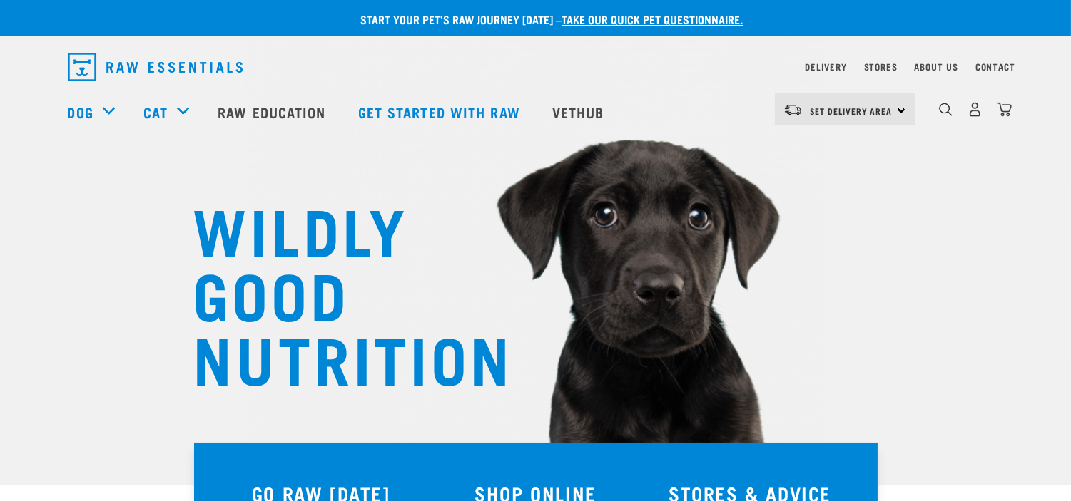
click at [937, 103] on div "0" at bounding box center [963, 111] width 98 height 57
click at [952, 117] on div "0" at bounding box center [974, 109] width 73 height 32
click at [950, 116] on img "dropdown navigation" at bounding box center [946, 110] width 14 height 14
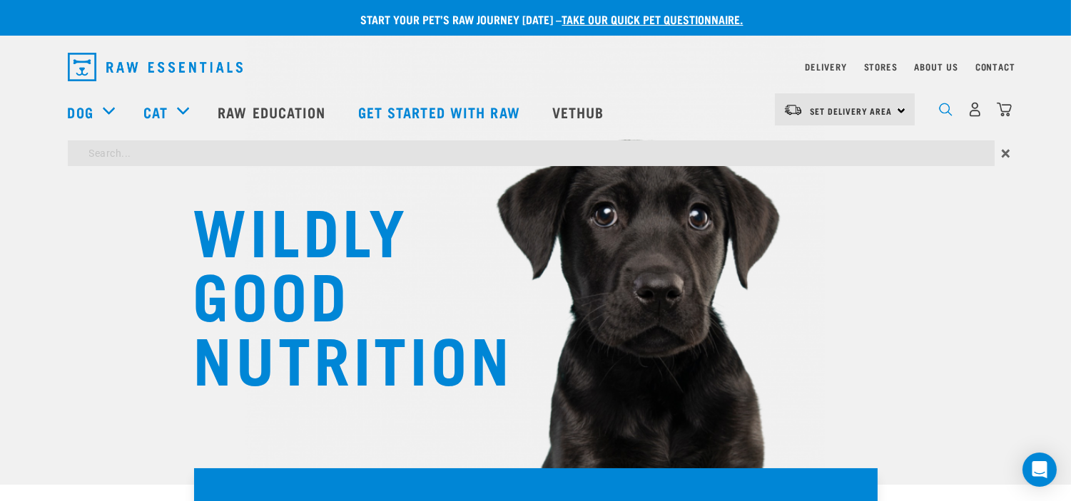
scroll to position [438, 0]
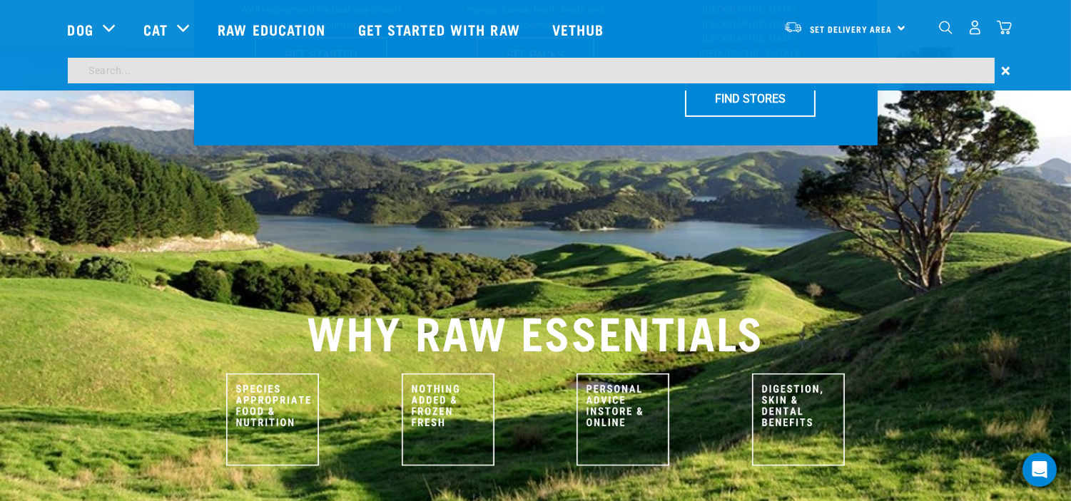
click at [832, 73] on input "search" at bounding box center [531, 71] width 927 height 26
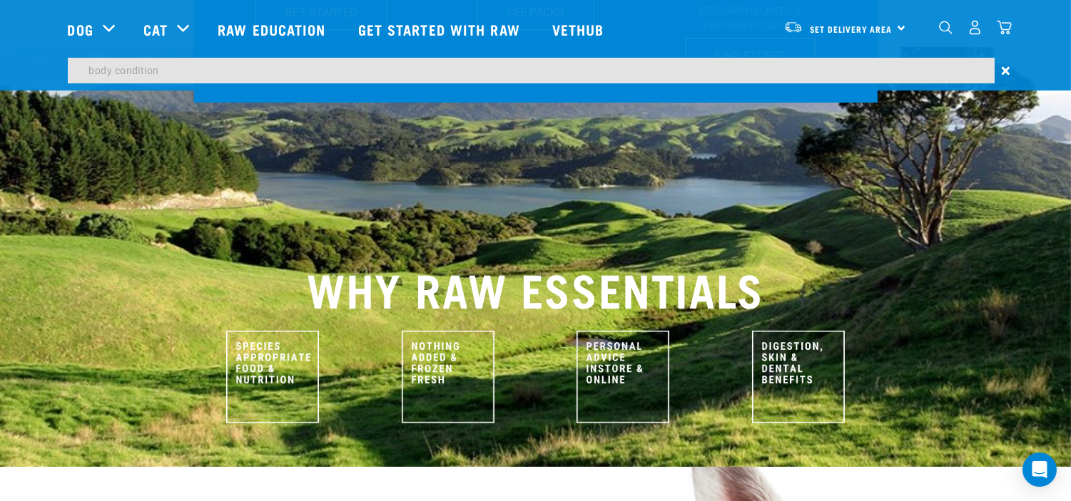
type input "body condition"
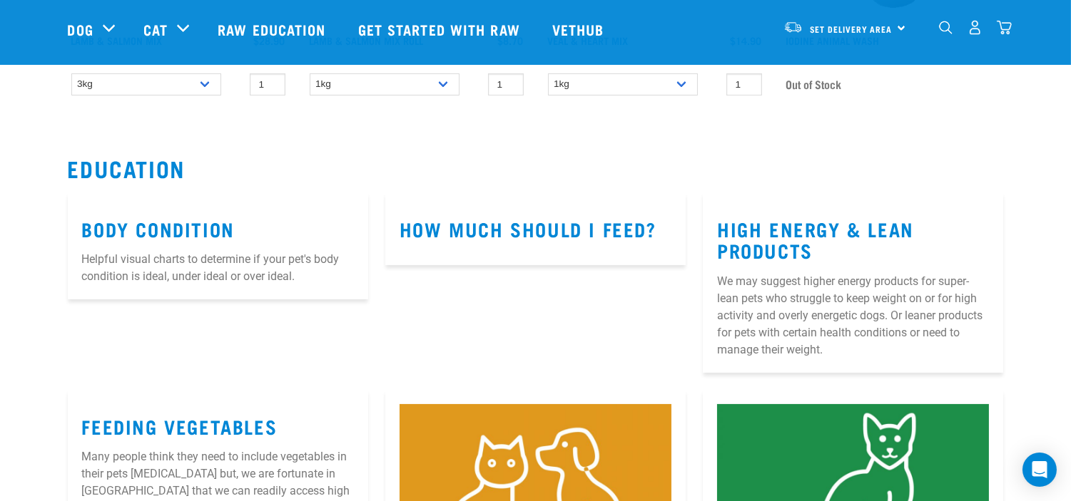
scroll to position [411, 0]
click at [171, 223] on link "Body Condition" at bounding box center [158, 228] width 153 height 11
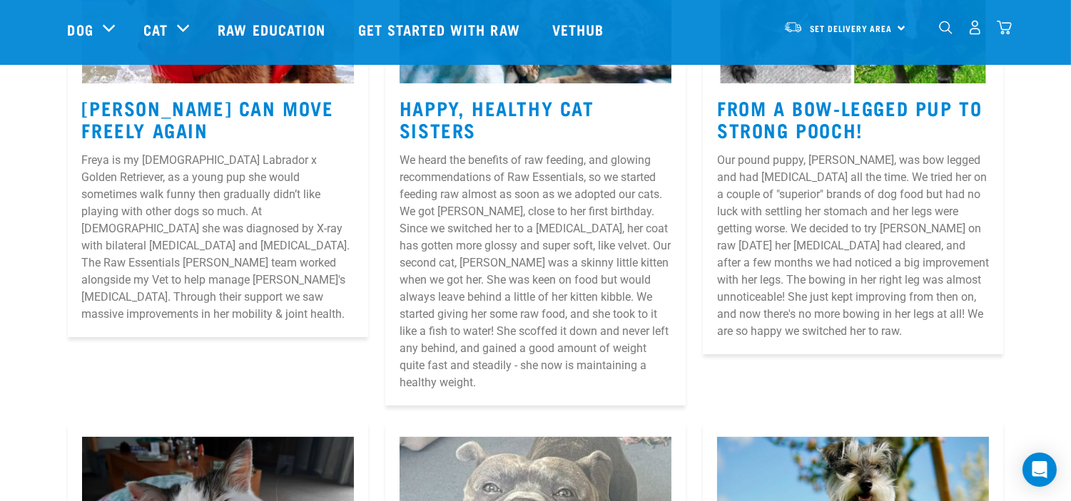
scroll to position [563, 0]
